Goal: Transaction & Acquisition: Purchase product/service

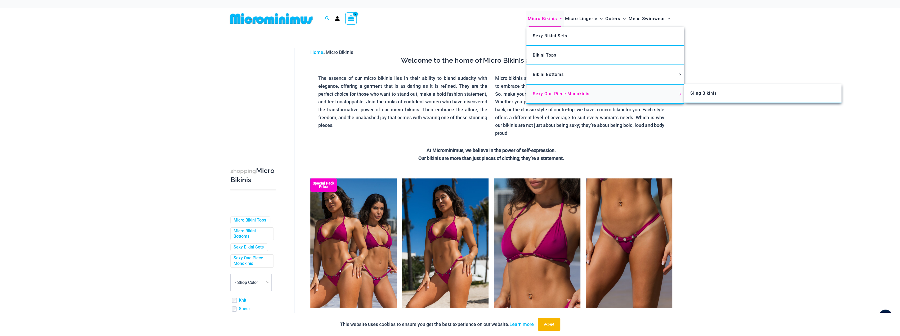
click at [563, 93] on span "Sexy One Piece Monokinis" at bounding box center [560, 93] width 57 height 5
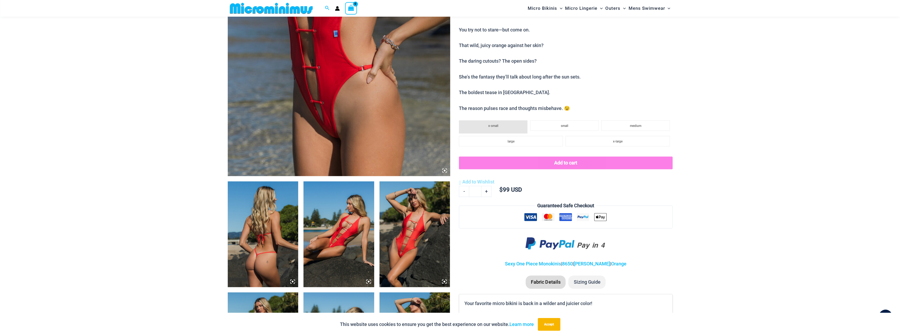
scroll to position [207, 0]
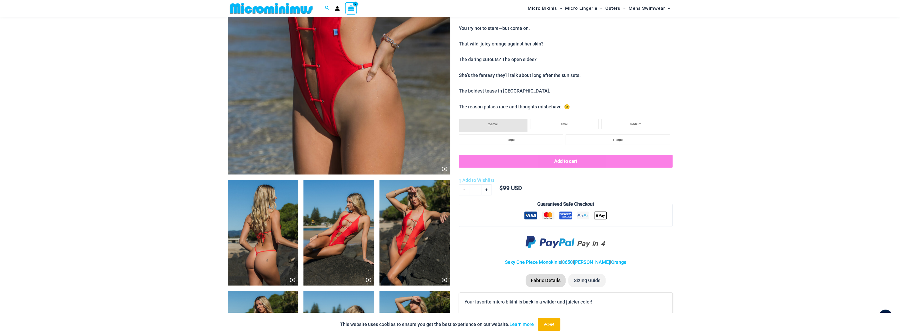
click at [403, 243] on img at bounding box center [414, 233] width 71 height 106
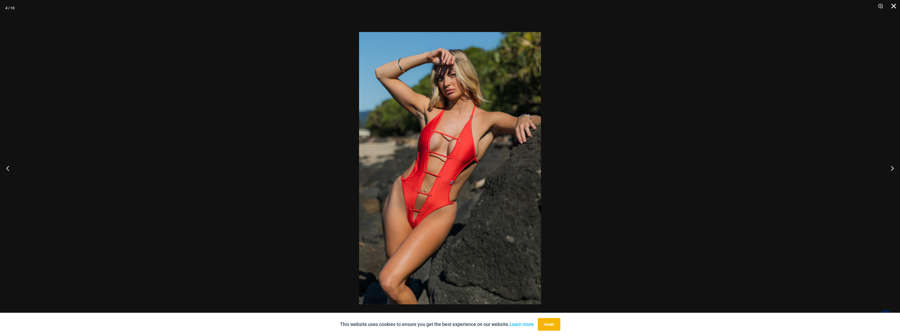
click at [893, 7] on button "Close" at bounding box center [891, 8] width 13 height 16
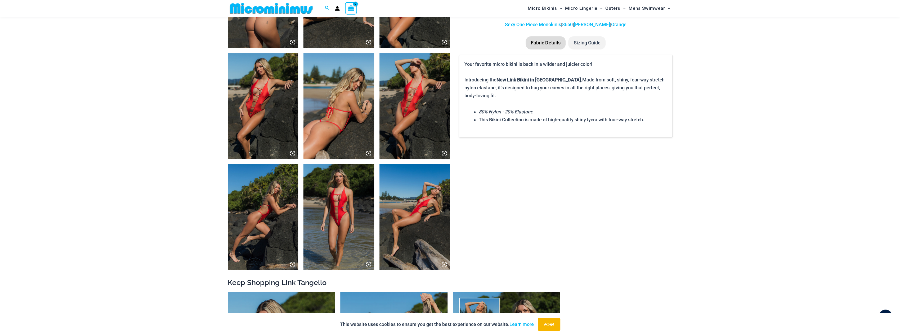
scroll to position [445, 0]
click at [353, 210] on img at bounding box center [338, 217] width 71 height 106
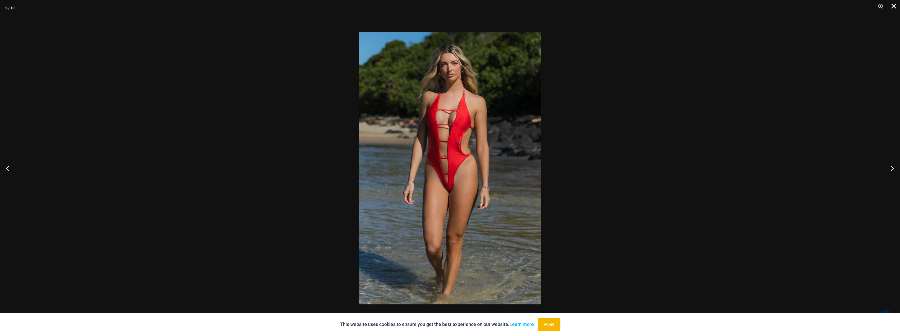
click at [890, 6] on button "Close" at bounding box center [891, 8] width 13 height 16
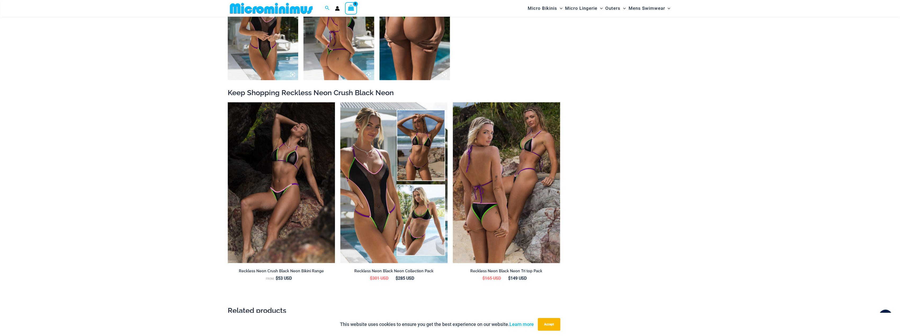
scroll to position [525, 0]
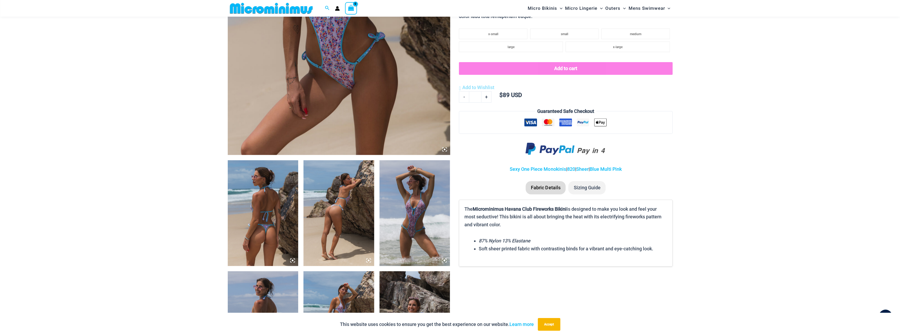
scroll to position [260, 0]
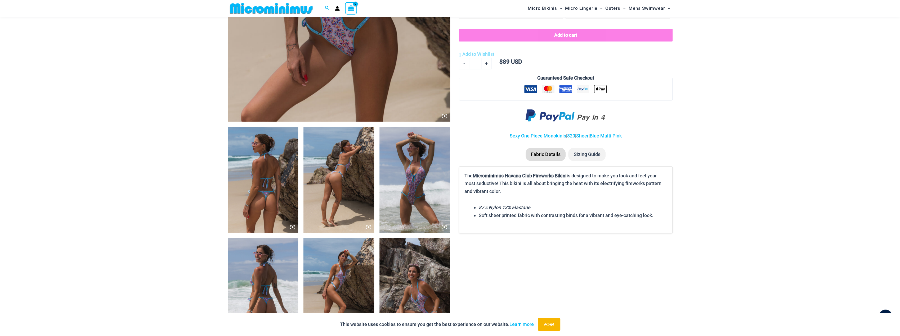
click at [402, 209] on img at bounding box center [414, 180] width 71 height 106
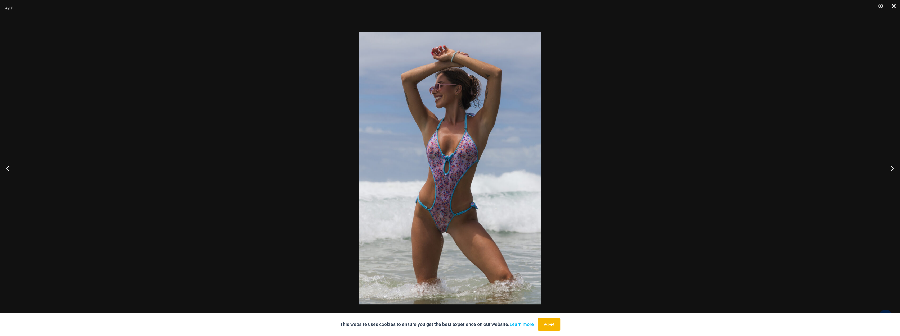
click at [895, 2] on button "Close" at bounding box center [891, 8] width 13 height 16
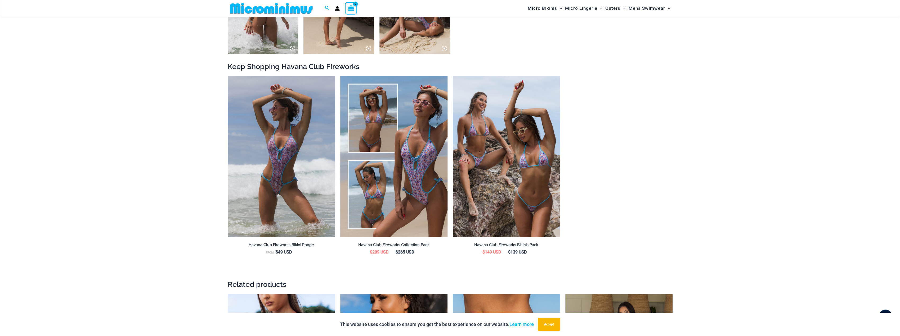
scroll to position [551, 0]
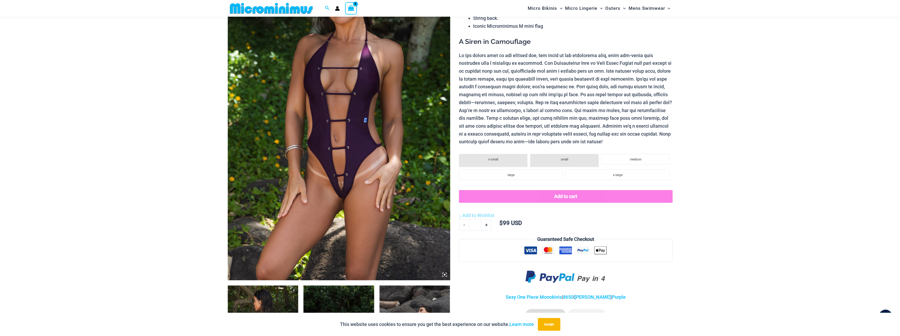
scroll to position [154, 0]
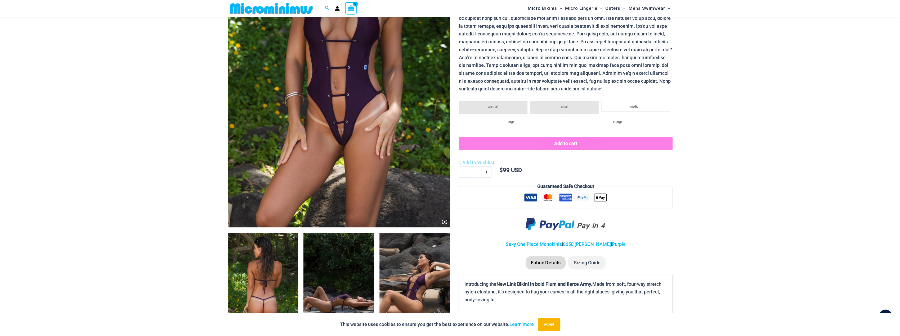
click at [365, 176] on img at bounding box center [339, 60] width 222 height 333
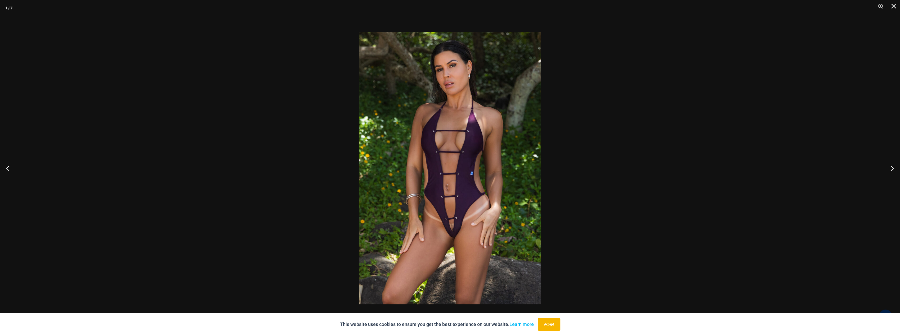
click at [462, 178] on img at bounding box center [450, 168] width 182 height 273
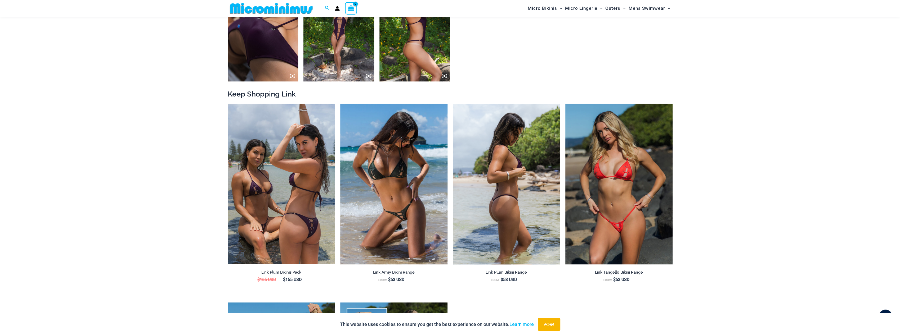
scroll to position [525, 0]
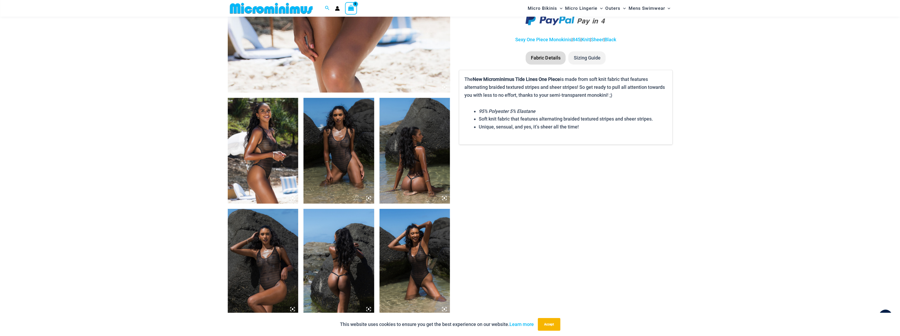
scroll to position [392, 0]
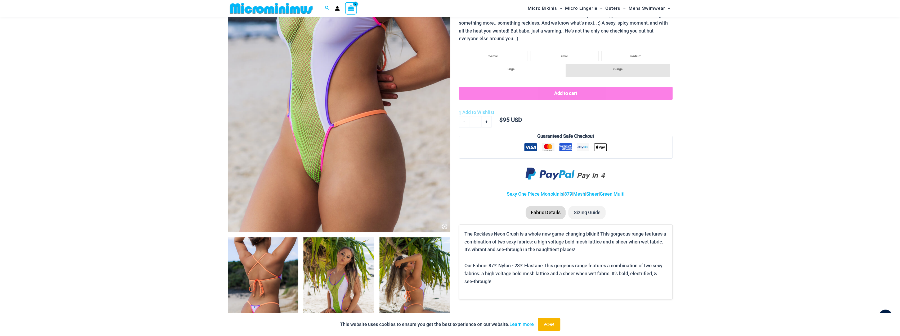
scroll to position [233, 0]
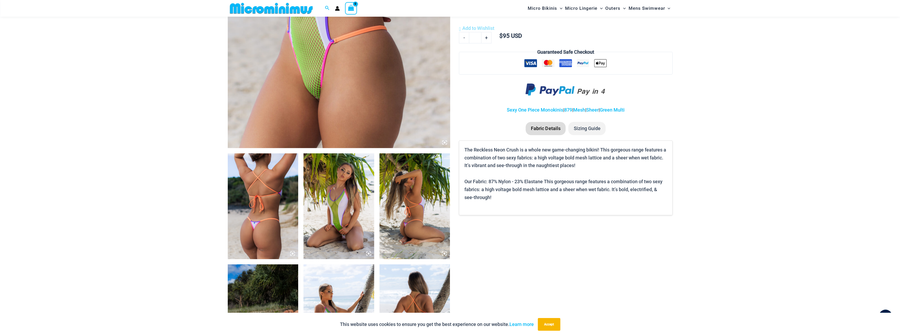
click at [351, 207] on img at bounding box center [338, 207] width 71 height 106
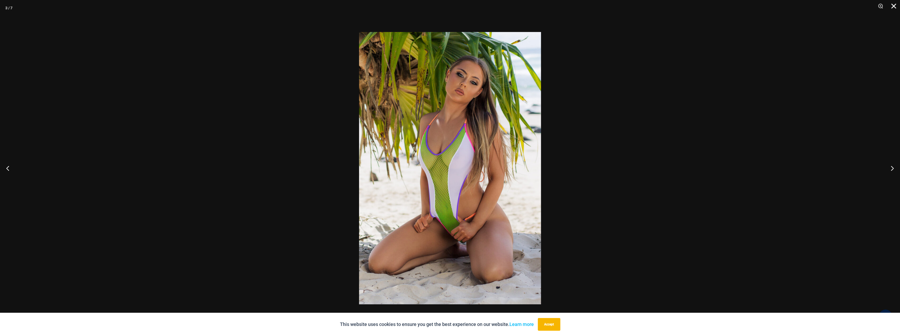
click at [893, 9] on button "Close" at bounding box center [891, 8] width 13 height 16
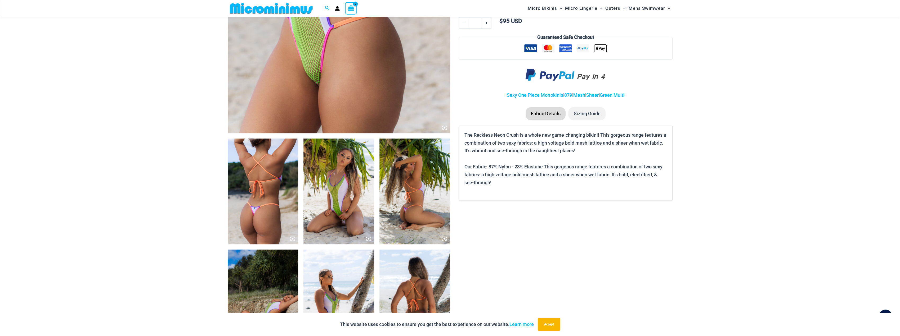
scroll to position [128, 0]
